Goal: Task Accomplishment & Management: Use online tool/utility

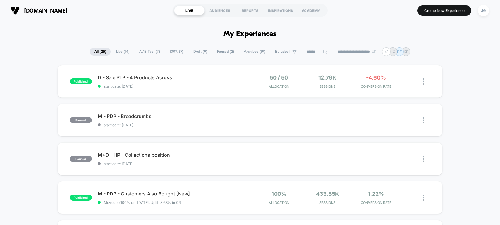
click at [197, 51] on span "Draft ( 9 )" at bounding box center [200, 52] width 23 height 8
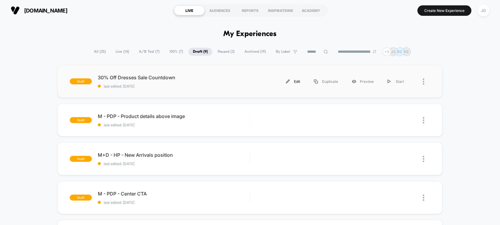
click at [292, 82] on div "Edit" at bounding box center [293, 81] width 28 height 13
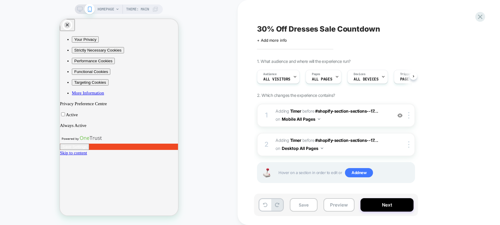
scroll to position [0, 0]
click at [64, 191] on button "Close" at bounding box center [62, 194] width 5 height 6
click at [98, 9] on span "HOMEPAGE" at bounding box center [106, 9] width 17 height 10
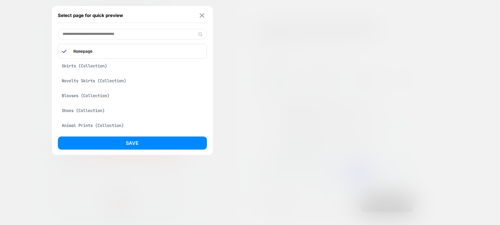
click at [200, 15] on img at bounding box center [201, 15] width 5 height 4
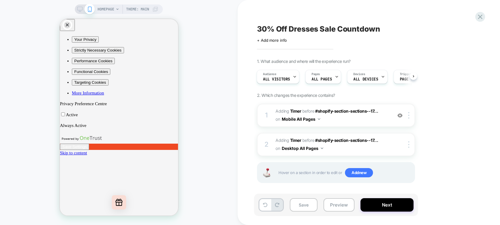
click at [80, 10] on icon at bounding box center [79, 9] width 5 height 5
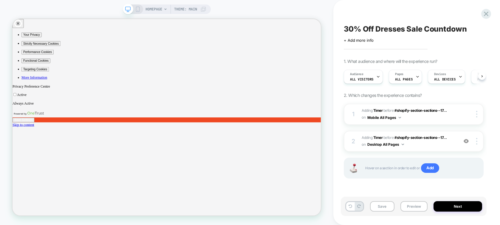
scroll to position [0, 0]
click at [377, 117] on button "Mobile All Pages" at bounding box center [384, 117] width 34 height 7
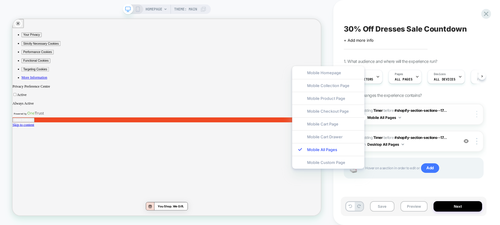
click at [477, 112] on img at bounding box center [476, 114] width 1 height 7
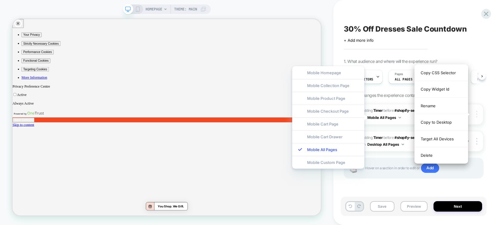
click at [477, 112] on div at bounding box center [477, 114] width 11 height 7
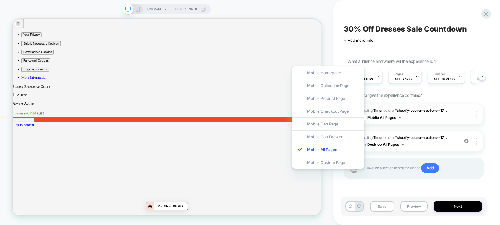
click at [477, 112] on div at bounding box center [477, 114] width 11 height 7
click at [479, 113] on div at bounding box center [477, 114] width 11 height 7
click at [478, 142] on div at bounding box center [477, 141] width 11 height 7
click at [490, 114] on div "30% Off Dresses Sale Countdown Click to edit experience details + Add more info…" at bounding box center [416, 112] width 167 height 225
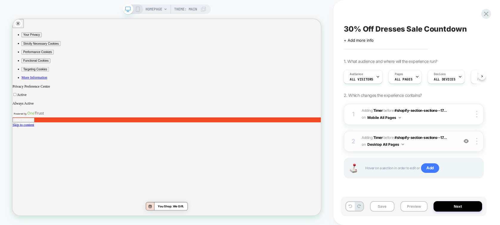
click at [476, 145] on div "2 #_loomi_addon_1747953559602_dup1758221929 Adding Timer BEFORE #shopify-sectio…" at bounding box center [414, 141] width 140 height 21
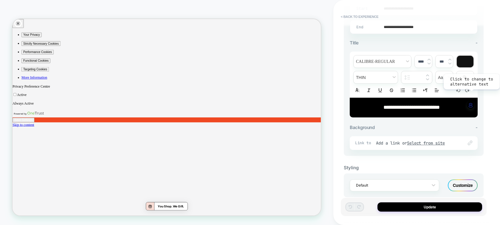
scroll to position [197, 0]
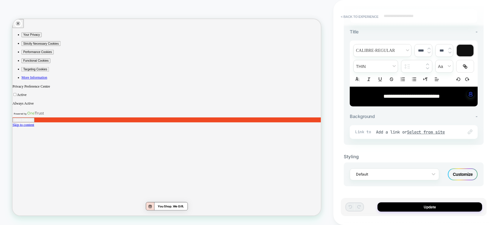
click at [26, 12] on div "HOMEPAGE Theme: MAIN" at bounding box center [166, 112] width 333 height 213
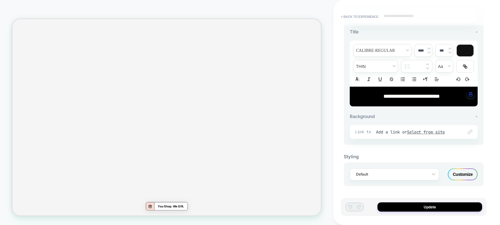
scroll to position [0, 0]
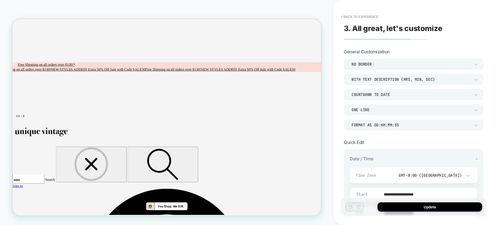
scroll to position [820, 0]
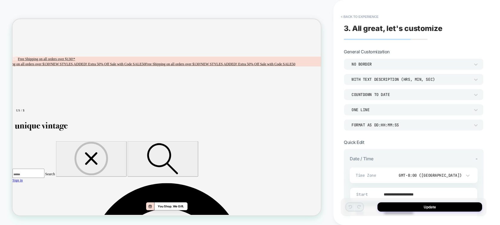
click at [184, 221] on div "HOMEPAGE Theme: MAIN" at bounding box center [166, 112] width 333 height 225
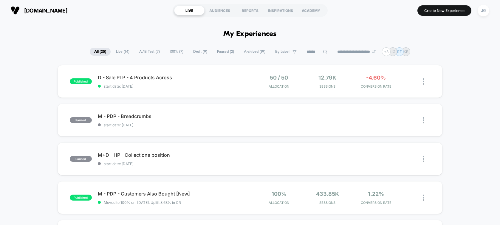
click at [199, 52] on span "Draft ( 9 )" at bounding box center [200, 52] width 23 height 8
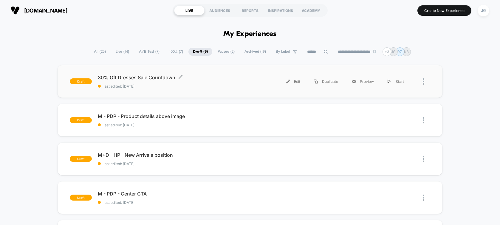
click at [196, 86] on span "last edited: [DATE]" at bounding box center [174, 86] width 152 height 4
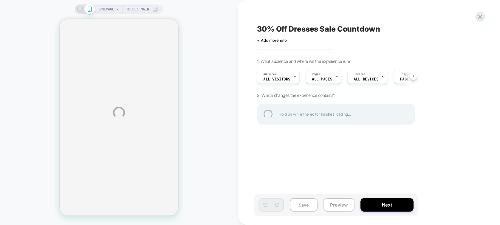
click at [80, 8] on div "HOMEPAGE Theme: MAIN 30% Off Dresses Sale Countdown Click to edit experience de…" at bounding box center [250, 112] width 500 height 225
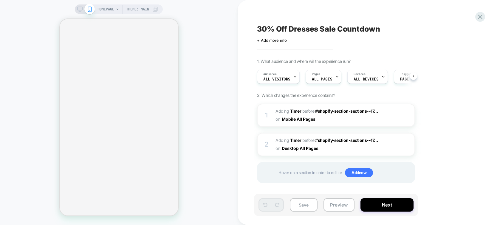
scroll to position [0, 0]
click at [380, 116] on span "#_loomi_addon_1747953360046_dup1758221929 Adding Timer BEFORE #shopify-section-…" at bounding box center [333, 115] width 114 height 16
click at [347, 114] on span "#_loomi_addon_1747953360046_dup1758221929 Adding Timer BEFORE #shopify-section-…" at bounding box center [333, 115] width 114 height 16
click at [410, 115] on div at bounding box center [410, 115] width 10 height 7
click at [379, 144] on span "#_loomi_addon_1747953559602_dup1758221929 Adding Timer BEFORE #shopify-section-…" at bounding box center [333, 145] width 114 height 16
